Goal: Information Seeking & Learning: Find specific fact

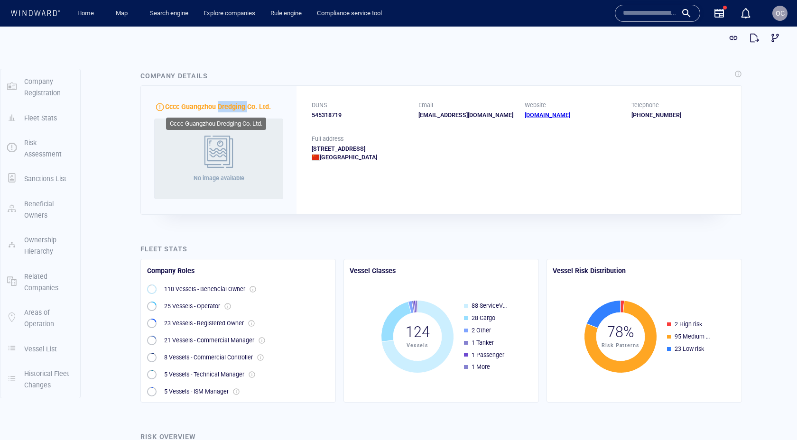
drag, startPoint x: 218, startPoint y: 107, endPoint x: 246, endPoint y: 107, distance: 28.0
click at [246, 107] on span "Cccc Guangzhou Dredging Co. Ltd." at bounding box center [218, 107] width 106 height 8
copy span "Dredging"
click at [200, 110] on span "Cccc Guangzhou Dredging Co. Ltd." at bounding box center [218, 107] width 106 height 8
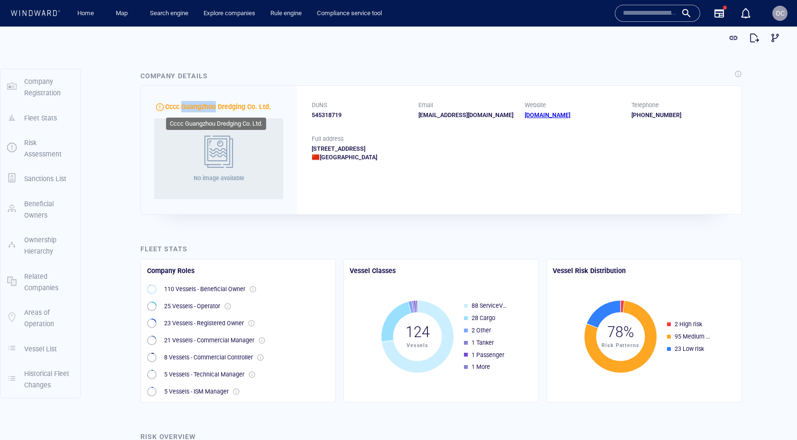
copy span "Guangzhou"
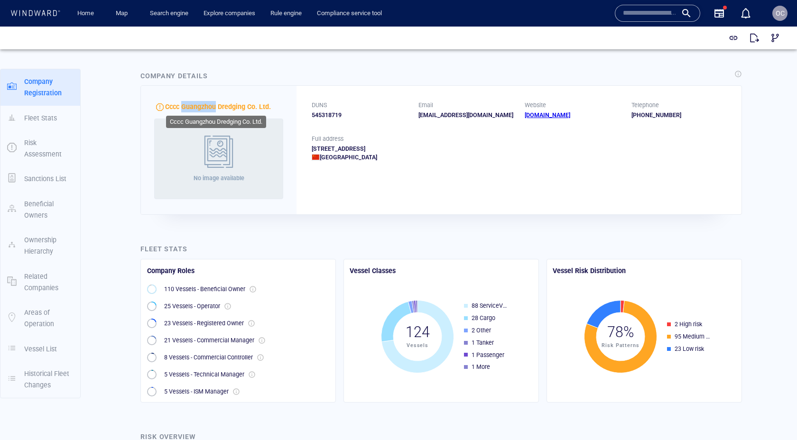
scroll to position [2, 0]
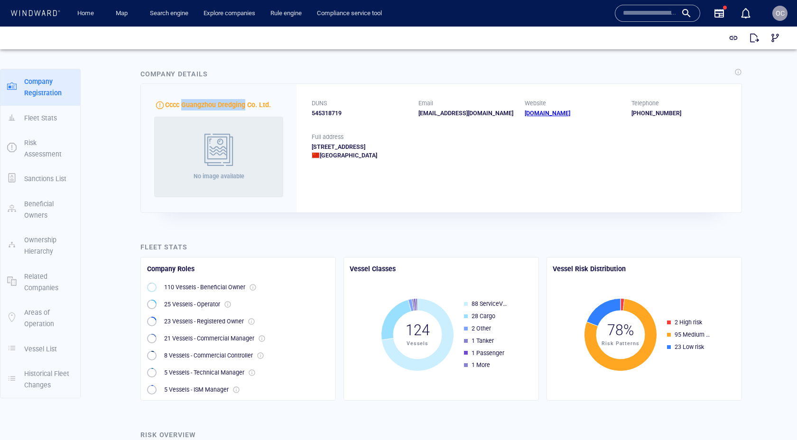
drag, startPoint x: 245, startPoint y: 106, endPoint x: 181, endPoint y: 109, distance: 64.2
click at [181, 109] on p "Cccc Guangzhou Dredging Co. Ltd." at bounding box center [218, 104] width 106 height 11
copy span "Guangzhou Dredging"
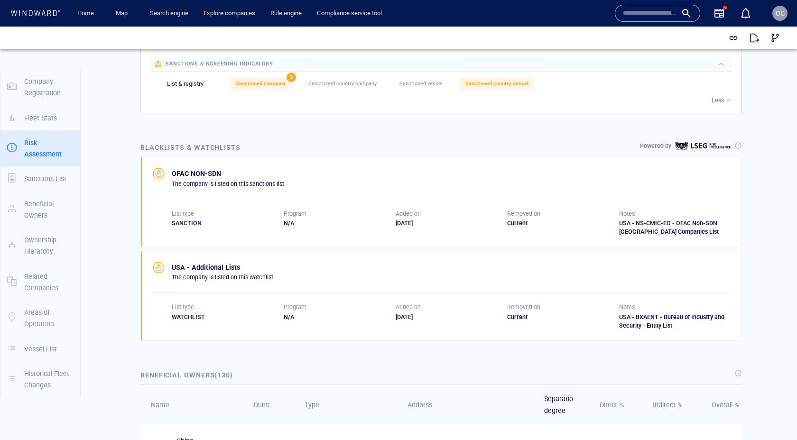
scroll to position [459, 0]
drag, startPoint x: 636, startPoint y: 225, endPoint x: 670, endPoint y: 225, distance: 33.7
click at [670, 225] on div "USA - NS-CMIC-EO - OFAC Non-SDN Chinese Military-Industrial Complex Companies L…" at bounding box center [675, 229] width 112 height 17
drag, startPoint x: 643, startPoint y: 238, endPoint x: 621, endPoint y: 227, distance: 24.4
click at [621, 227] on div "USA - NS-CMIC-EO - OFAC Non-SDN Chinese Military-Industrial Complex Companies L…" at bounding box center [675, 229] width 112 height 17
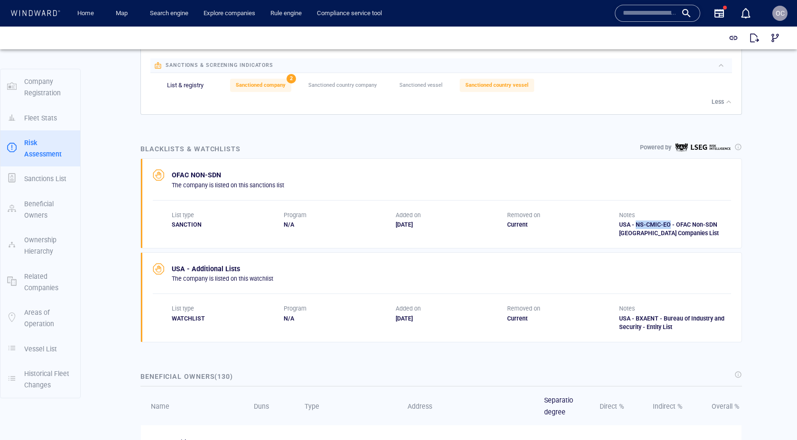
copy div "USA - NS-CMIC-EO - OFAC Non-SDN Chinese Military-Industrial Complex Companies L…"
